Goal: Information Seeking & Learning: Learn about a topic

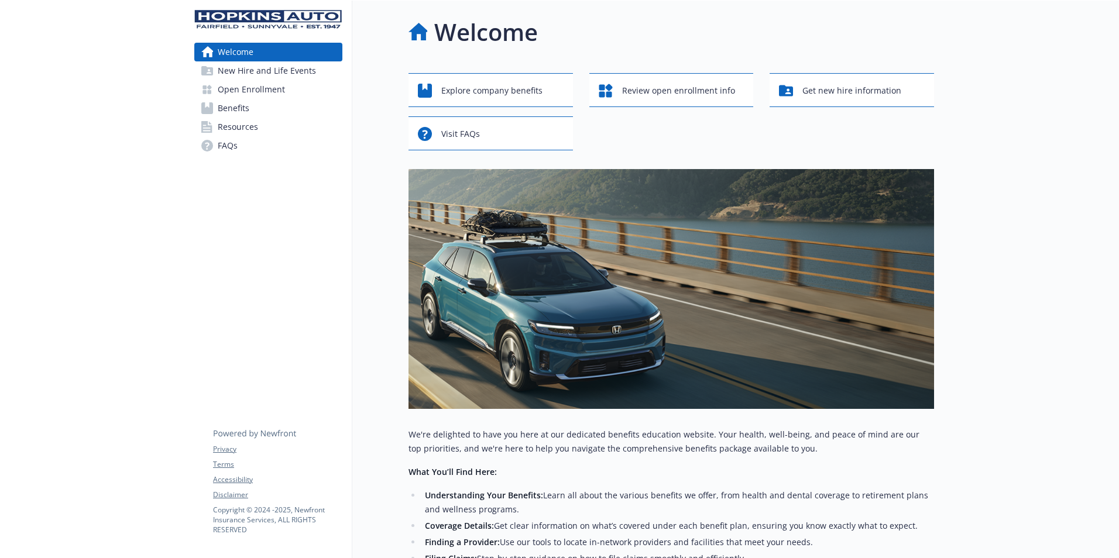
click at [286, 104] on link "Benefits" at bounding box center [268, 108] width 148 height 19
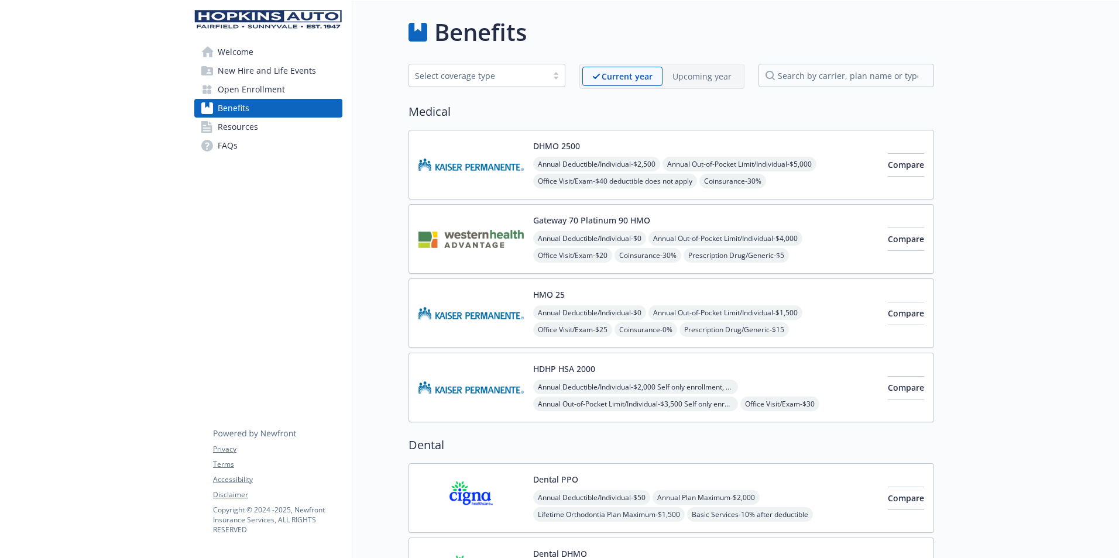
click at [293, 56] on link "Welcome" at bounding box center [268, 52] width 148 height 19
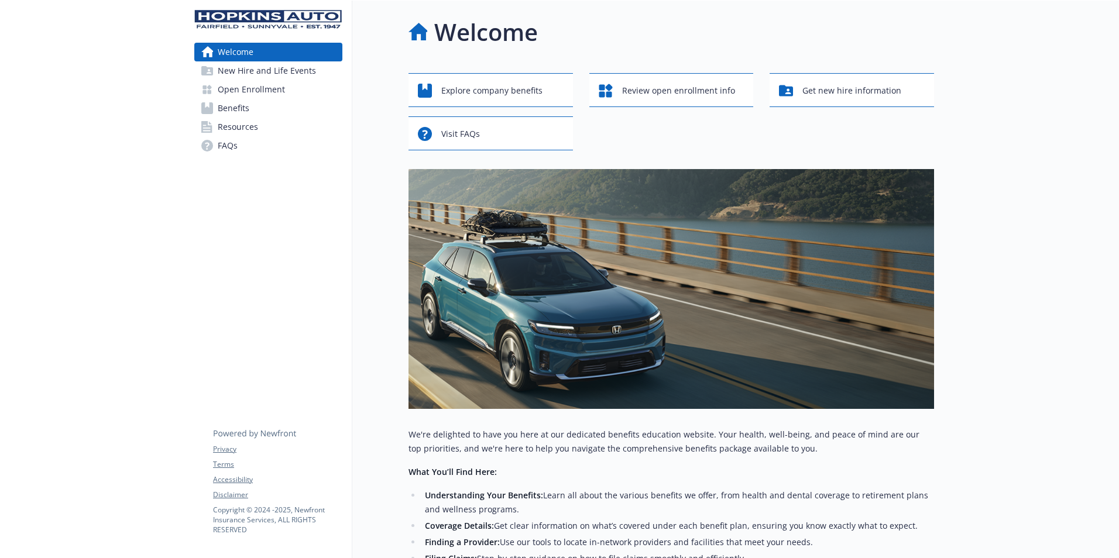
click at [290, 112] on link "Benefits" at bounding box center [268, 108] width 148 height 19
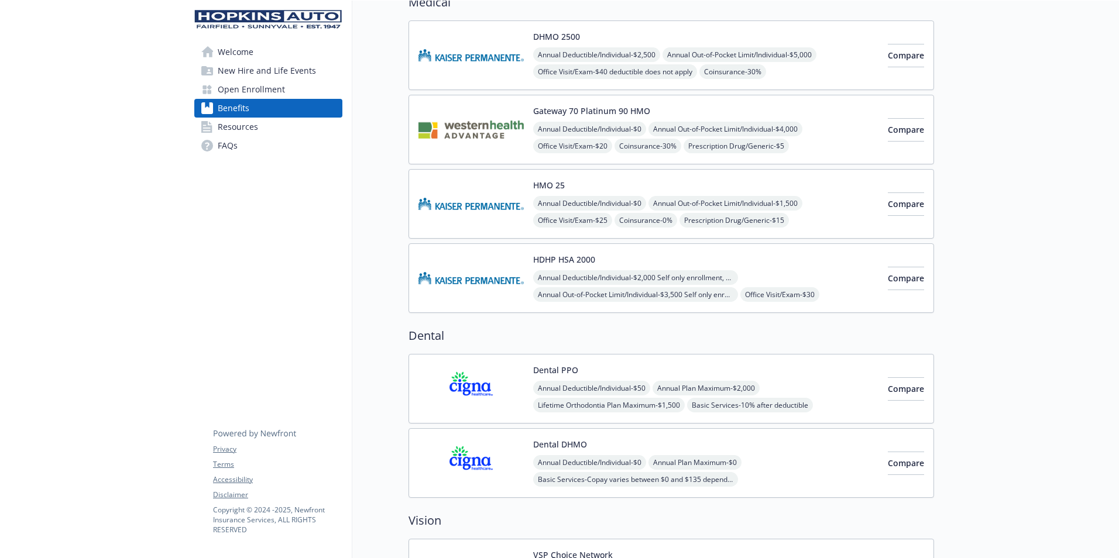
scroll to position [234, 0]
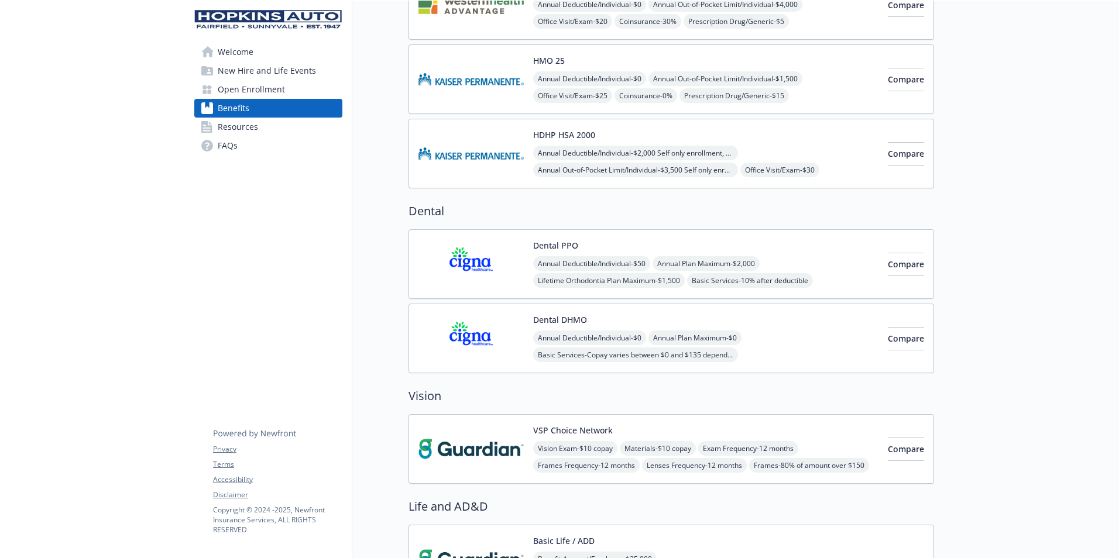
click at [806, 262] on div "Annual Deductible/Individual - $50 Annual Plan Maximum - $2,000 Lifetime Orthod…" at bounding box center [705, 280] width 345 height 49
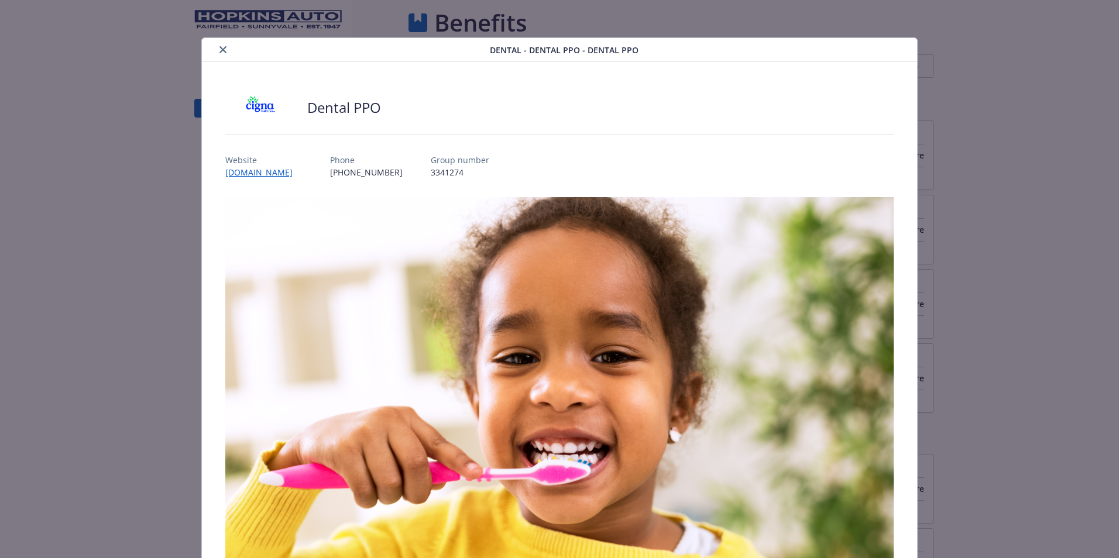
scroll to position [15, 0]
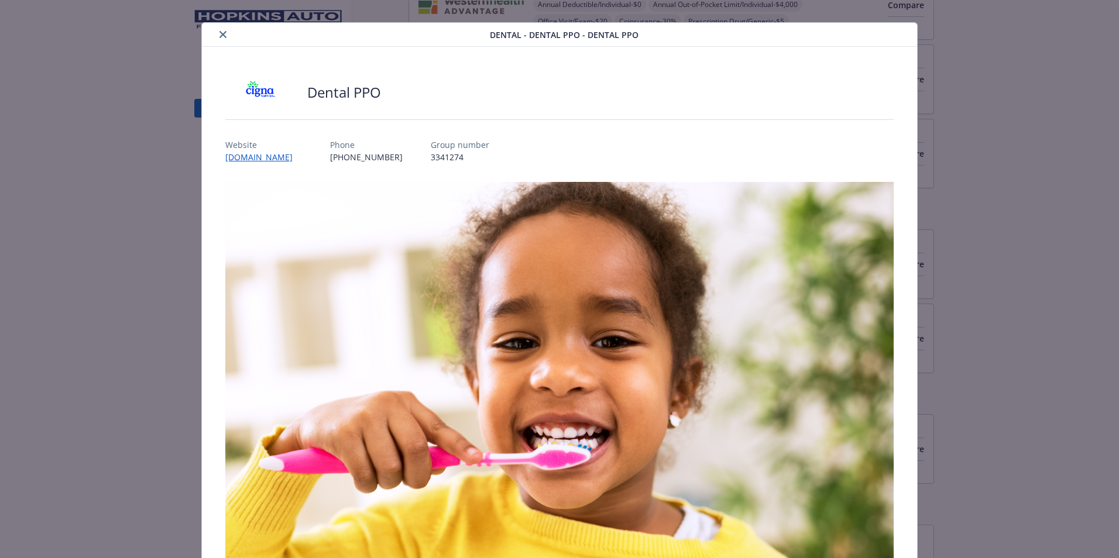
click at [249, 164] on div "Dental PPO Website [DOMAIN_NAME] Phone [PHONE_NUMBER] Group number 3341274 Desc…" at bounding box center [559, 527] width 668 height 904
click at [249, 157] on link "[DOMAIN_NAME]" at bounding box center [264, 156] width 79 height 13
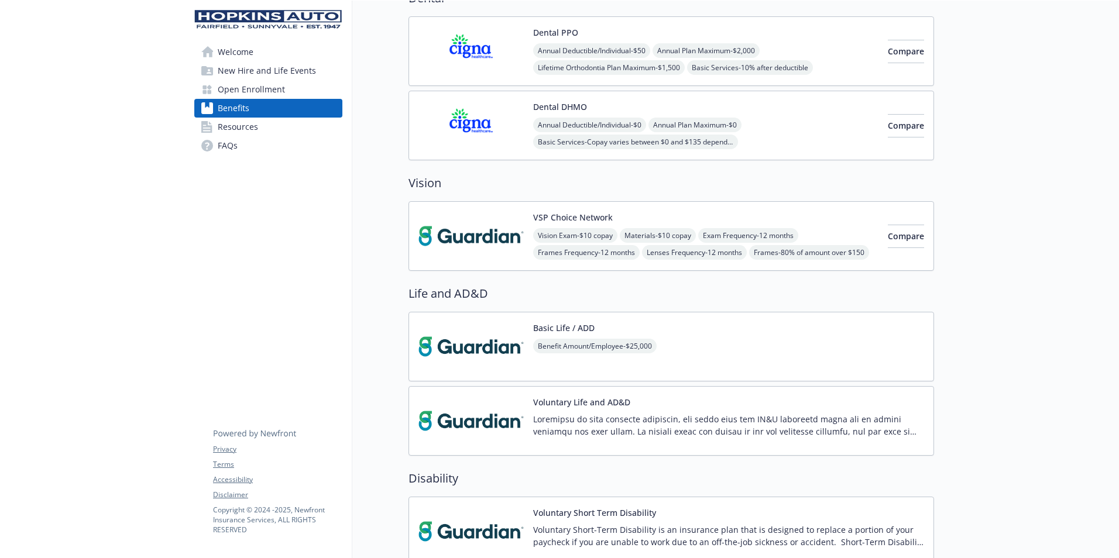
scroll to position [234, 0]
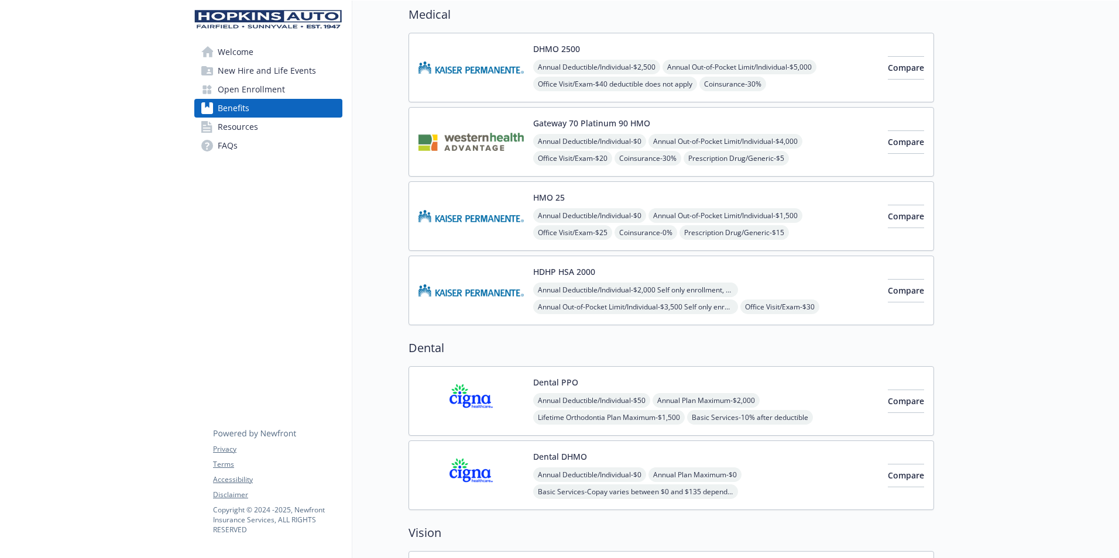
scroll to position [0, 0]
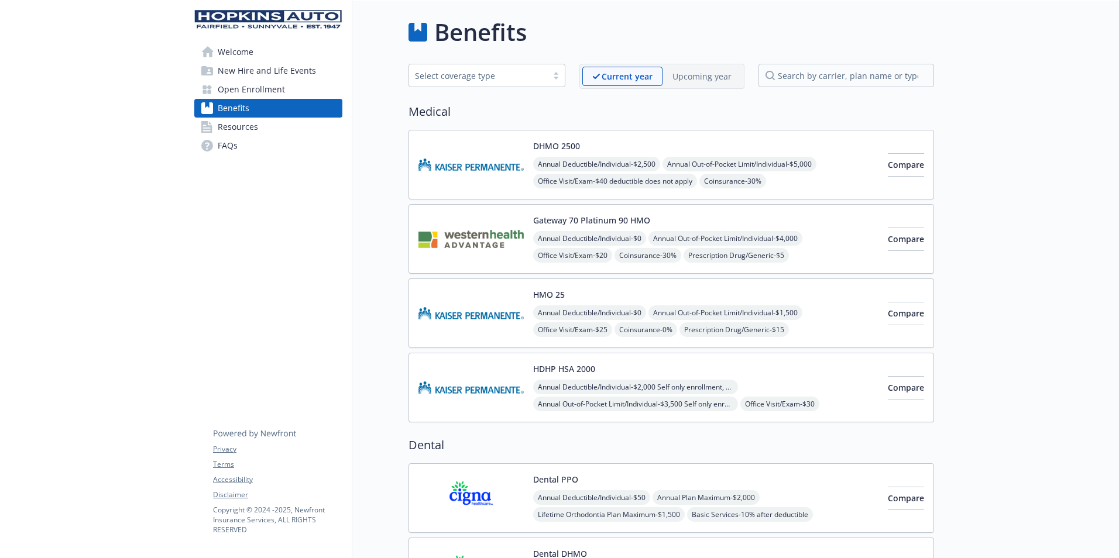
click at [736, 113] on h2 "Medical" at bounding box center [670, 112] width 525 height 18
